Goal: Information Seeking & Learning: Learn about a topic

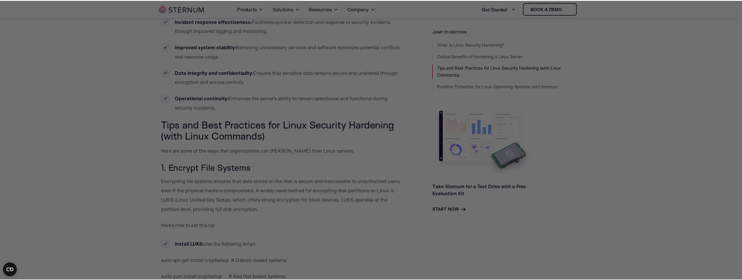
scroll to position [364, 0]
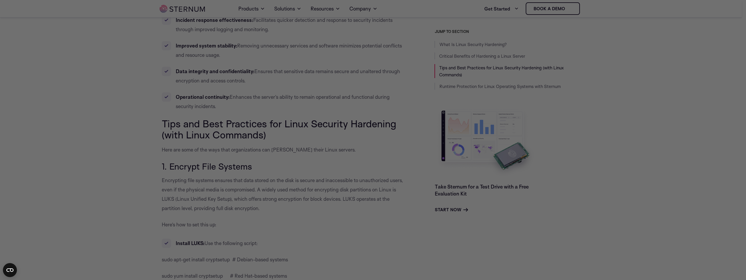
click at [161, 177] on div at bounding box center [377, 141] width 754 height 283
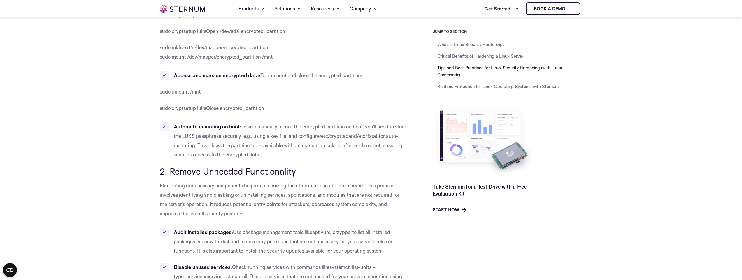
scroll to position [783, 0]
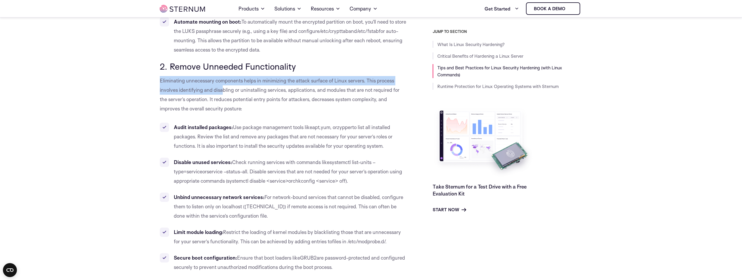
drag, startPoint x: 160, startPoint y: 78, endPoint x: 239, endPoint y: 94, distance: 80.5
click at [236, 94] on p "Eliminating unnecessary components helps in minimizing the attack surface of Li…" at bounding box center [283, 94] width 247 height 37
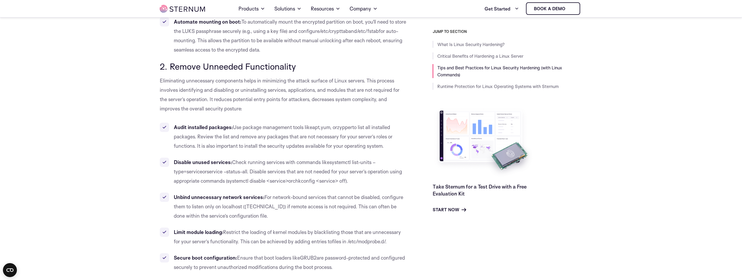
click at [239, 95] on p "Eliminating unnecessary components helps in minimizing the attack surface of Li…" at bounding box center [283, 94] width 247 height 37
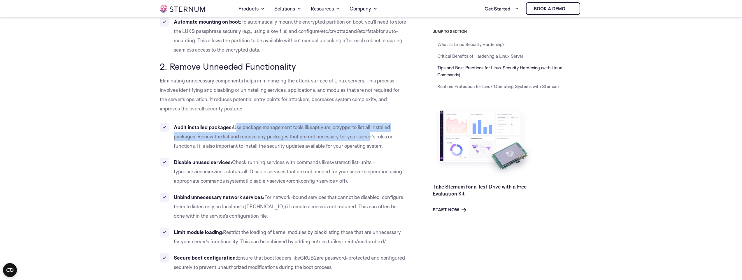
drag, startPoint x: 236, startPoint y: 124, endPoint x: 368, endPoint y: 132, distance: 132.3
click at [368, 132] on li "Audit installed packages: Use package management tools like apt , yum , or zypp…" at bounding box center [283, 137] width 247 height 28
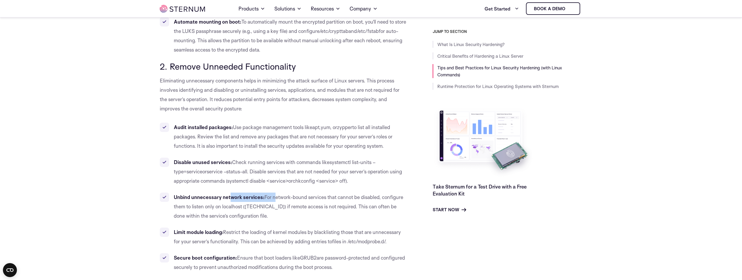
drag, startPoint x: 239, startPoint y: 198, endPoint x: 278, endPoint y: 197, distance: 39.1
click at [276, 197] on li "Unbind unnecessary network services: For network-bound services that cannot be …" at bounding box center [283, 207] width 247 height 28
click at [278, 197] on span "For network-bound services that cannot be disabled, configure them to listen on…" at bounding box center [288, 206] width 229 height 25
drag, startPoint x: 262, startPoint y: 197, endPoint x: 331, endPoint y: 198, distance: 68.8
click at [331, 198] on li "Unbind unnecessary network services: For network-bound services that cannot be …" at bounding box center [283, 207] width 247 height 28
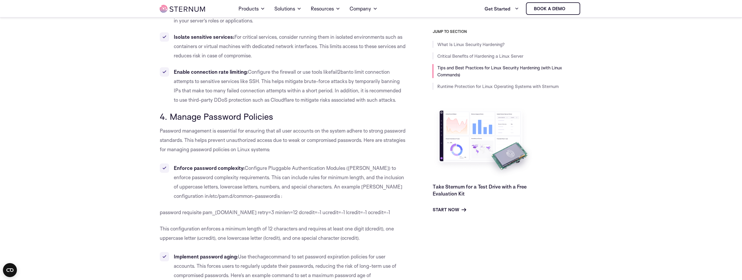
scroll to position [1256, 0]
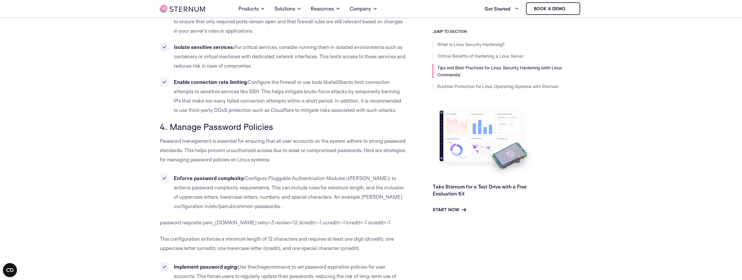
click at [253, 223] on span "password requisite pam_[DOMAIN_NAME] retry=3 minlen=12 dcredit=-1 ucredit=-1 lc…" at bounding box center [275, 223] width 230 height 6
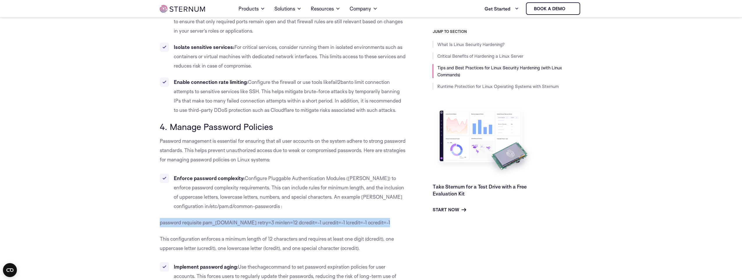
click at [253, 224] on span "password requisite pam_[DOMAIN_NAME] retry=3 minlen=12 dcredit=-1 ucredit=-1 lc…" at bounding box center [275, 223] width 230 height 6
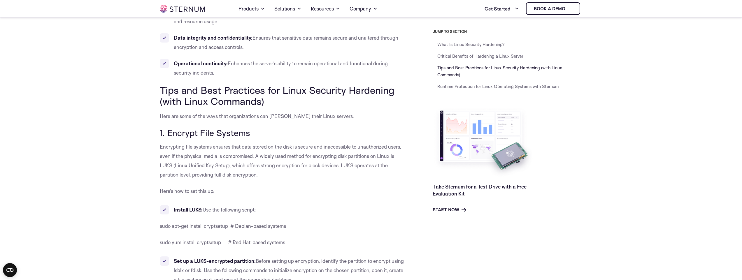
scroll to position [416, 0]
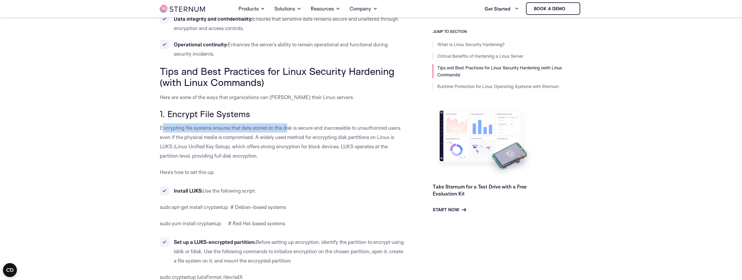
drag, startPoint x: 163, startPoint y: 129, endPoint x: 293, endPoint y: 127, distance: 130.1
click at [289, 127] on span "Encrypting file systems ensures that data stored on the disk is secure and inac…" at bounding box center [280, 142] width 241 height 34
click at [293, 127] on span "Encrypting file systems ensures that data stored on the disk is secure and inac…" at bounding box center [280, 142] width 241 height 34
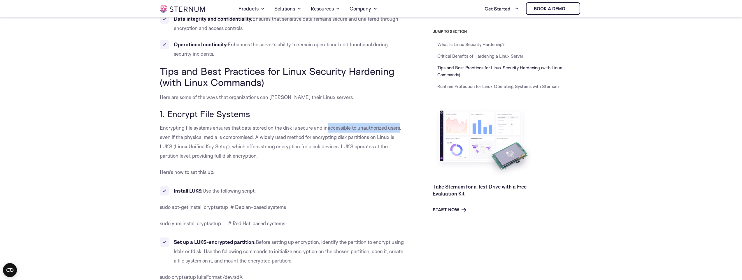
drag, startPoint x: 336, startPoint y: 126, endPoint x: 401, endPoint y: 127, distance: 65.6
click at [401, 127] on span "Encrypting file systems ensures that data stored on the disk is secure and inac…" at bounding box center [280, 142] width 241 height 34
drag, startPoint x: 163, startPoint y: 138, endPoint x: 256, endPoint y: 135, distance: 92.8
click at [255, 135] on span "Encrypting file systems ensures that data stored on the disk is secure and inac…" at bounding box center [280, 142] width 241 height 34
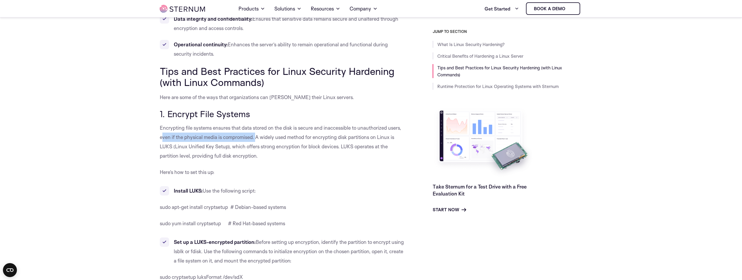
click at [256, 135] on span "Encrypting file systems ensures that data stored on the disk is secure and inac…" at bounding box center [280, 142] width 241 height 34
drag, startPoint x: 251, startPoint y: 137, endPoint x: 280, endPoint y: 137, distance: 29.2
click at [280, 137] on span "Encrypting file systems ensures that data stored on the disk is secure and inac…" at bounding box center [280, 142] width 241 height 34
click at [257, 138] on span "Encrypting file systems ensures that data stored on the disk is secure and inac…" at bounding box center [280, 142] width 241 height 34
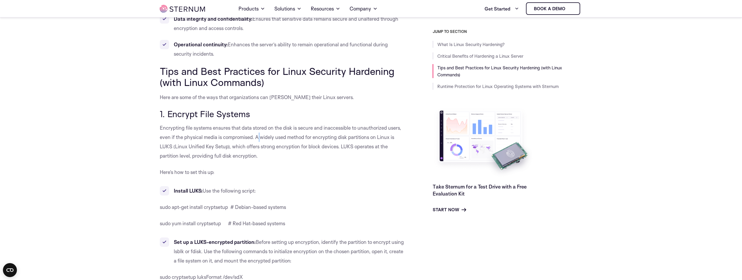
click at [257, 138] on span "Encrypting file systems ensures that data stored on the disk is secure and inac…" at bounding box center [280, 142] width 241 height 34
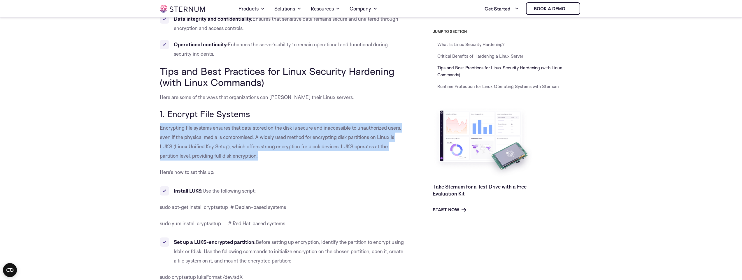
click at [257, 138] on span "Encrypting file systems ensures that data stored on the disk is secure and inac…" at bounding box center [280, 142] width 241 height 34
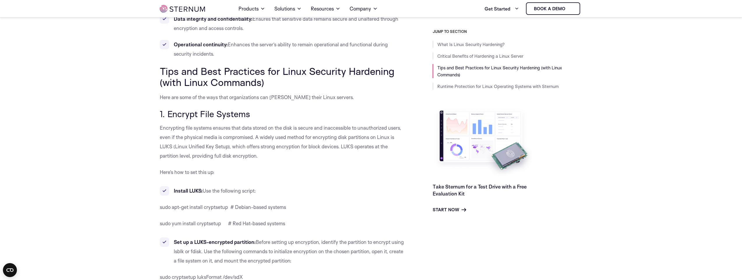
click at [257, 138] on span "Encrypting file systems ensures that data stored on the disk is secure and inac…" at bounding box center [280, 142] width 241 height 34
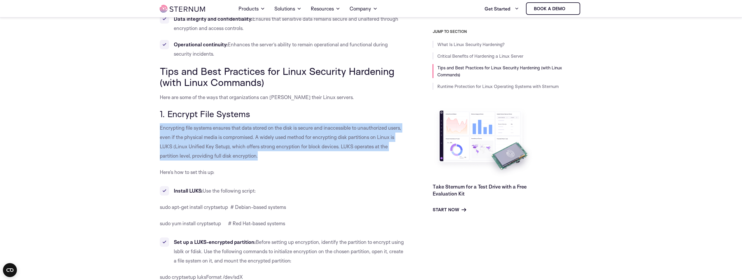
click at [257, 138] on span "Encrypting file systems ensures that data stored on the disk is secure and inac…" at bounding box center [280, 142] width 241 height 34
click at [203, 148] on span "Encrypting file systems ensures that data stored on the disk is secure and inac…" at bounding box center [280, 142] width 241 height 34
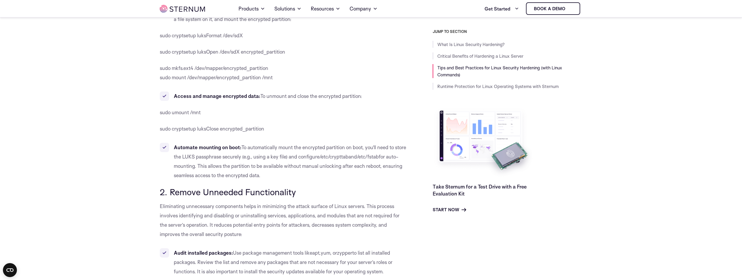
scroll to position [731, 0]
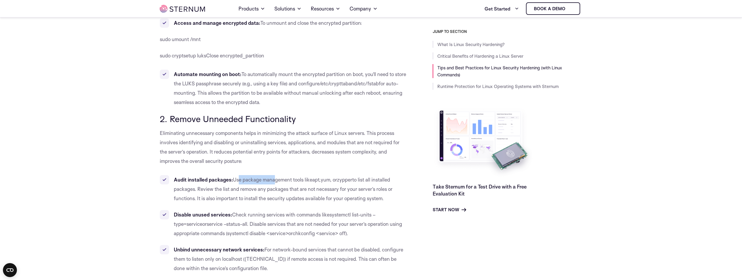
drag, startPoint x: 236, startPoint y: 181, endPoint x: 273, endPoint y: 183, distance: 37.1
click at [273, 183] on li "Audit installed packages: Use package management tools like apt , yum , or zypp…" at bounding box center [283, 189] width 247 height 28
drag, startPoint x: 273, startPoint y: 183, endPoint x: 246, endPoint y: 168, distance: 31.4
click at [273, 183] on li "Audit installed packages: Use package management tools like apt , yum , or zypp…" at bounding box center [283, 189] width 247 height 28
click at [160, 121] on span "2. Remove Unneeded Functionality" at bounding box center [228, 118] width 136 height 11
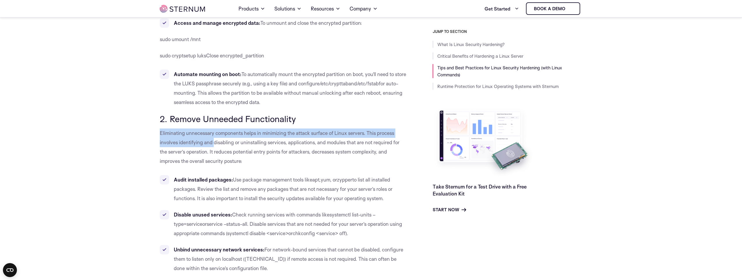
drag, startPoint x: 159, startPoint y: 132, endPoint x: 231, endPoint y: 143, distance: 72.9
click at [228, 143] on span "Eliminating unnecessary components helps in minimizing the attack surface of Li…" at bounding box center [280, 147] width 240 height 34
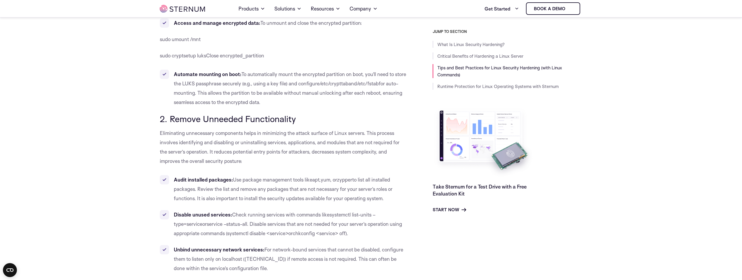
click at [231, 143] on span "Eliminating unnecessary components helps in minimizing the attack surface of Li…" at bounding box center [280, 147] width 240 height 34
drag, startPoint x: 154, startPoint y: 131, endPoint x: 188, endPoint y: 132, distance: 34.4
click at [188, 132] on span "Eliminating unnecessary components helps in minimizing the attack surface of Li…" at bounding box center [280, 147] width 240 height 34
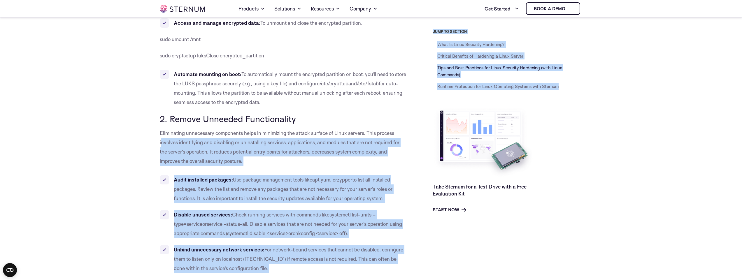
drag, startPoint x: 161, startPoint y: 141, endPoint x: 406, endPoint y: 139, distance: 245.5
click at [406, 139] on div "JUMP TO SECTION What Is Linux Security Hardening? Critical Benefits of Hardenin…" at bounding box center [494, 121] width 176 height 184
click at [268, 152] on span "Eliminating unnecessary components helps in minimizing the attack surface of Li…" at bounding box center [280, 147] width 240 height 34
click at [235, 154] on span "Eliminating unnecessary components helps in minimizing the attack surface of Li…" at bounding box center [280, 147] width 240 height 34
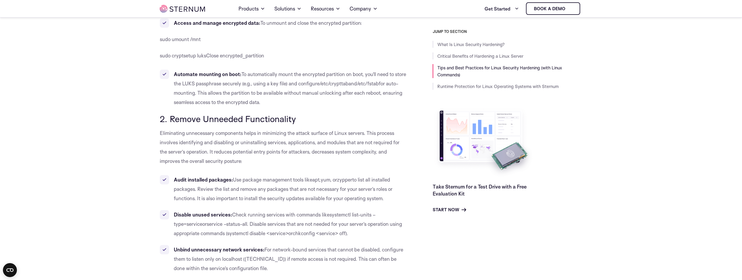
drag, startPoint x: 203, startPoint y: 152, endPoint x: 297, endPoint y: 153, distance: 93.6
click at [297, 153] on span "Eliminating unnecessary components helps in minimizing the attack surface of Li…" at bounding box center [280, 147] width 240 height 34
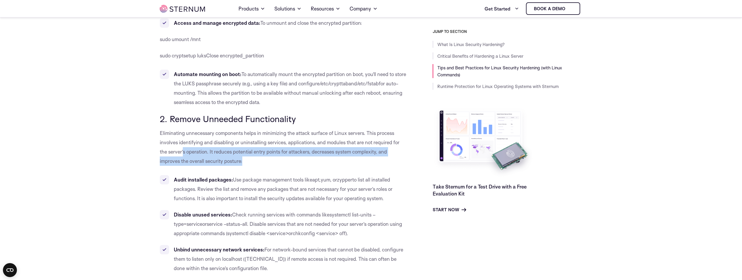
drag, startPoint x: 257, startPoint y: 159, endPoint x: 180, endPoint y: 153, distance: 77.8
click at [180, 154] on p "Eliminating unnecessary components helps in minimizing the attack surface of Li…" at bounding box center [283, 147] width 247 height 37
click at [180, 153] on span "Eliminating unnecessary components helps in minimizing the attack surface of Li…" at bounding box center [280, 147] width 240 height 34
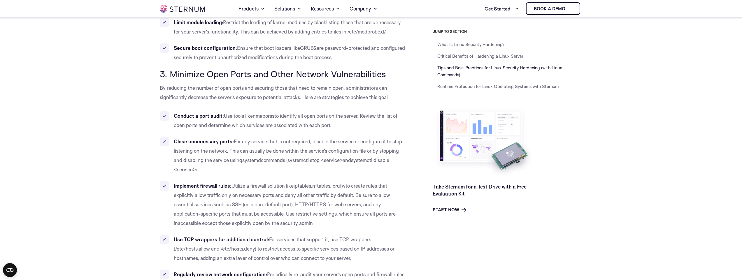
scroll to position [941, 0]
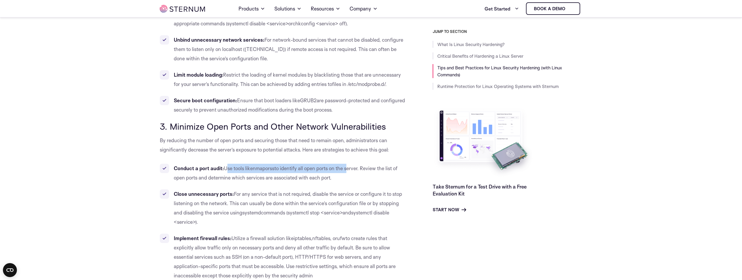
drag, startPoint x: 225, startPoint y: 166, endPoint x: 358, endPoint y: 168, distance: 133.6
click at [356, 168] on li "Conduct a port audit: Use tools like nmap or ss to identify all open ports on t…" at bounding box center [283, 173] width 247 height 19
drag, startPoint x: 358, startPoint y: 168, endPoint x: 364, endPoint y: 194, distance: 26.6
click at [358, 168] on span "to identify all open ports on the server. Review the list of open ports and det…" at bounding box center [286, 172] width 224 height 15
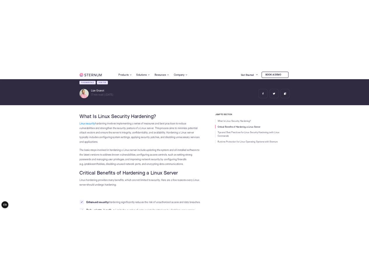
scroll to position [0, 0]
